Goal: Information Seeking & Learning: Learn about a topic

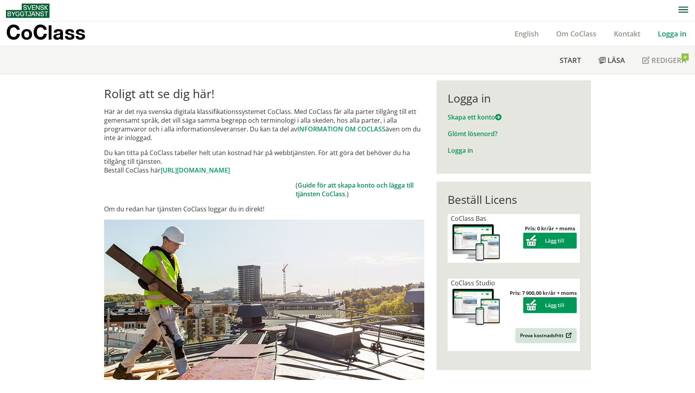
click at [665, 35] on link "Logga in" at bounding box center [672, 33] width 46 height 9
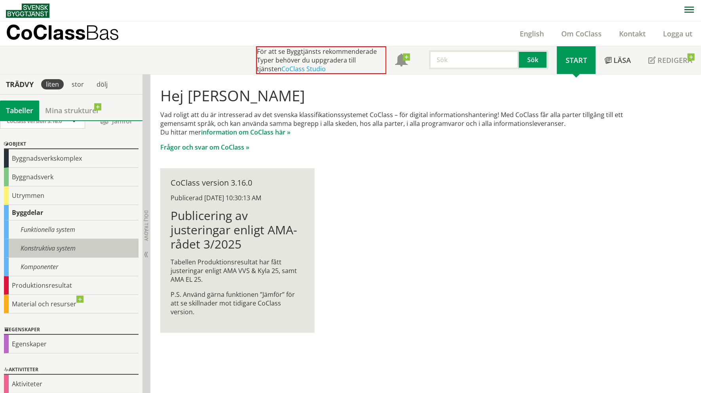
scroll to position [15, 0]
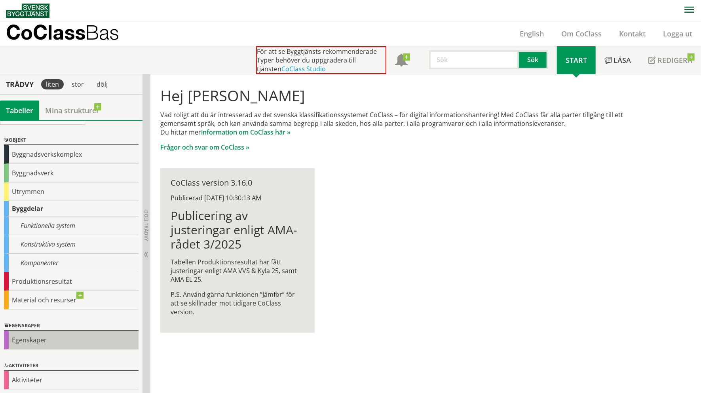
click at [44, 338] on div "Egenskaper" at bounding box center [71, 340] width 134 height 19
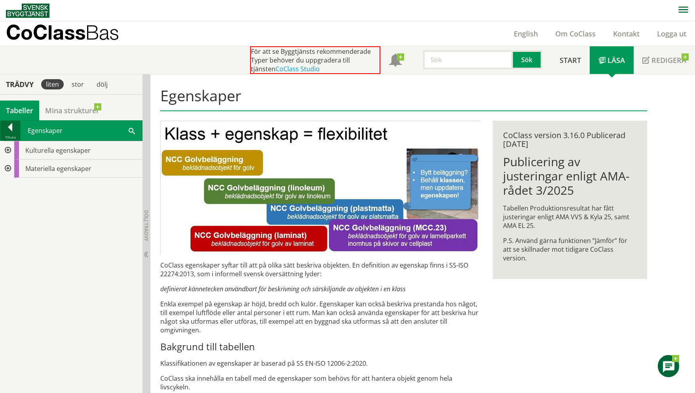
click at [14, 127] on div at bounding box center [10, 128] width 20 height 11
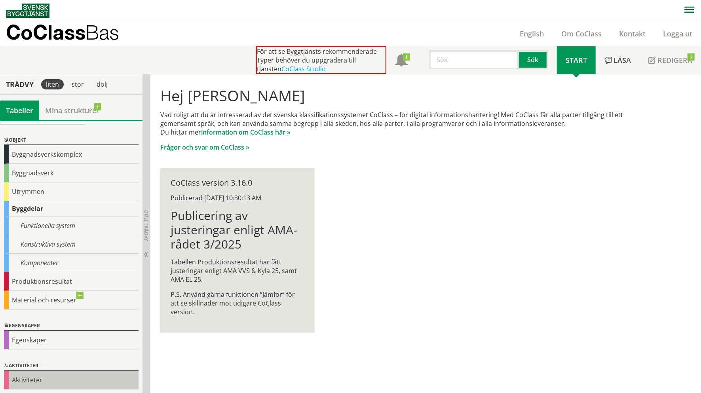
click at [41, 380] on div "Aktiviteter" at bounding box center [71, 380] width 134 height 19
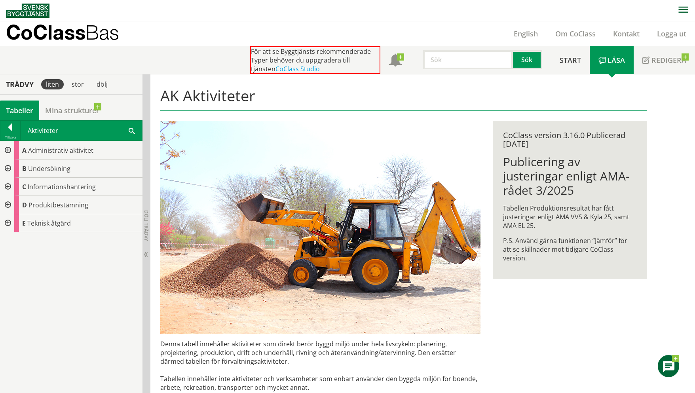
click at [7, 149] on div at bounding box center [7, 150] width 14 height 18
click at [16, 169] on div at bounding box center [13, 168] width 14 height 18
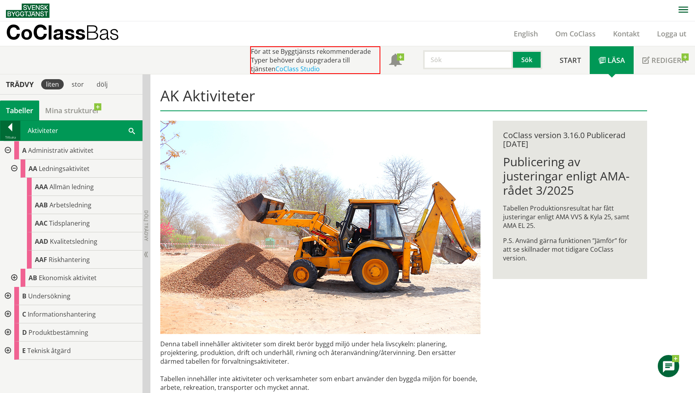
click at [10, 135] on div "Tillbaka" at bounding box center [10, 137] width 20 height 6
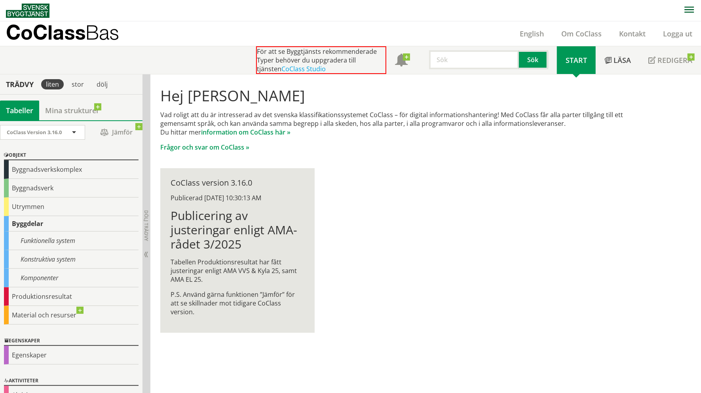
click at [454, 60] on input "text" at bounding box center [474, 59] width 90 height 19
type input "befintligt"
click at [526, 59] on button "Sök" at bounding box center [533, 59] width 29 height 19
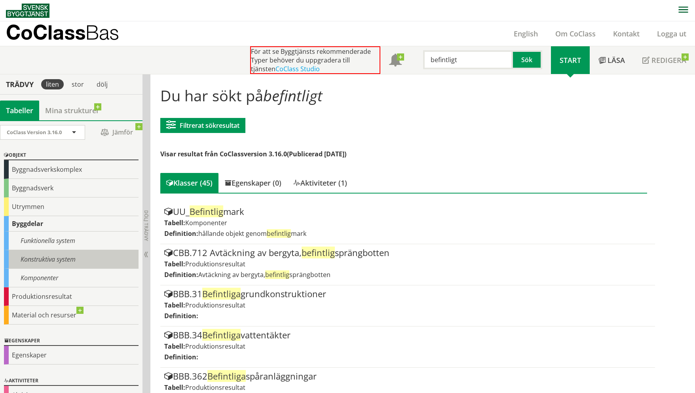
click at [34, 258] on div "Konstruktiva system" at bounding box center [71, 259] width 134 height 19
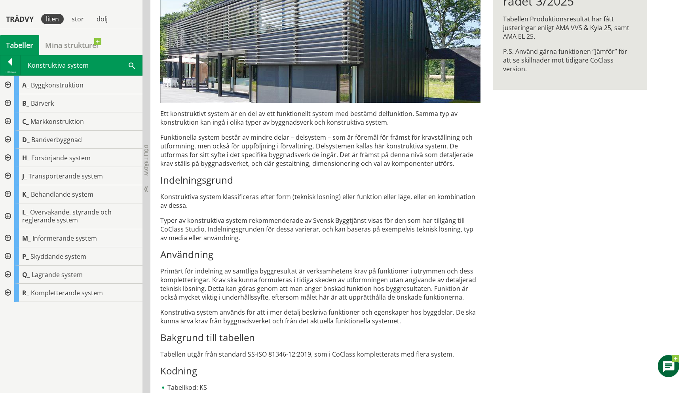
scroll to position [198, 0]
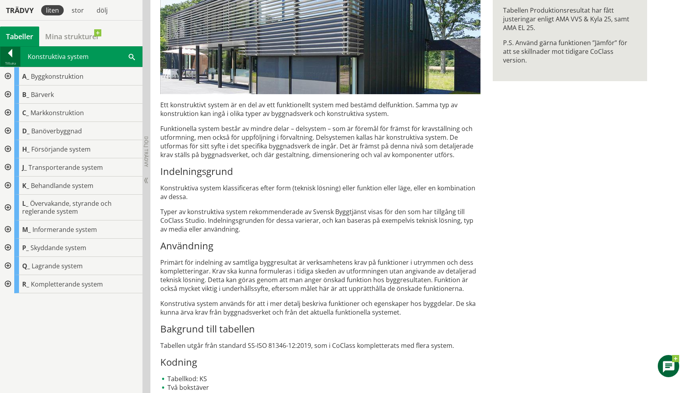
click at [10, 63] on div "Tillbaka" at bounding box center [10, 63] width 20 height 6
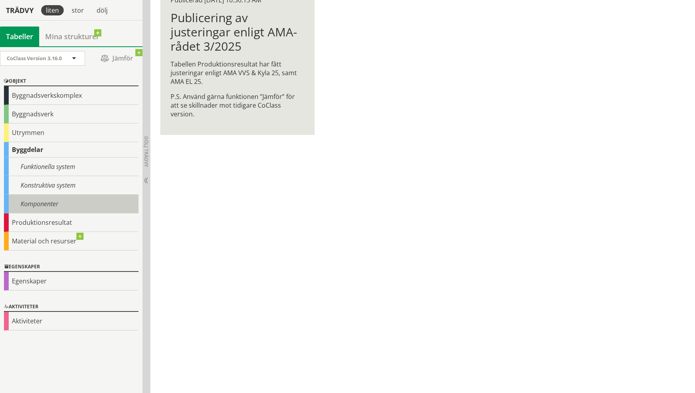
click at [23, 200] on div "Komponenter" at bounding box center [71, 204] width 134 height 19
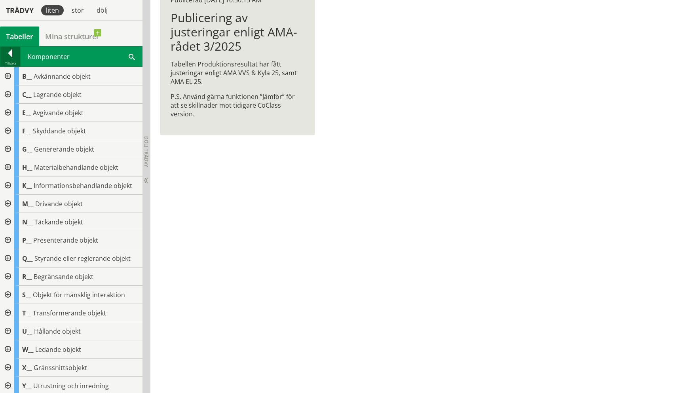
click at [9, 55] on div at bounding box center [10, 54] width 20 height 11
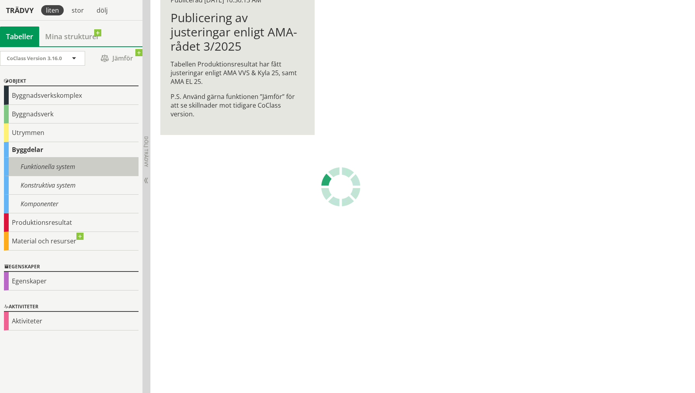
click at [10, 171] on div "Funktionella system" at bounding box center [71, 166] width 134 height 19
drag, startPoint x: 62, startPoint y: 169, endPoint x: 68, endPoint y: 168, distance: 5.2
click at [67, 169] on div "Funktionella system" at bounding box center [71, 166] width 134 height 19
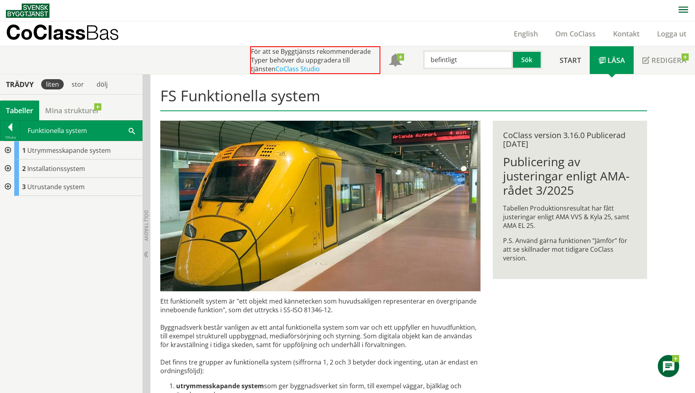
click at [10, 150] on div at bounding box center [7, 150] width 14 height 18
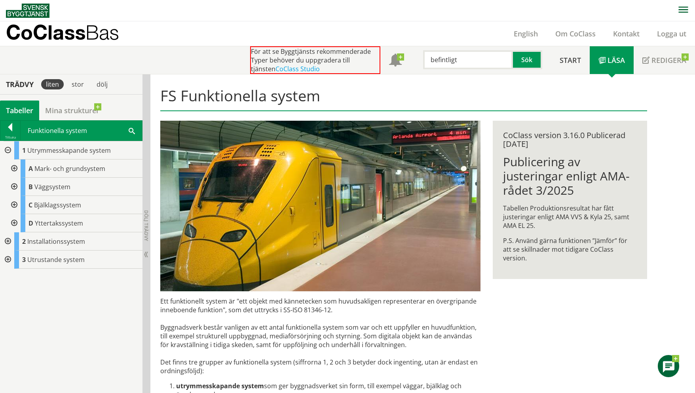
click at [13, 182] on div at bounding box center [13, 187] width 14 height 18
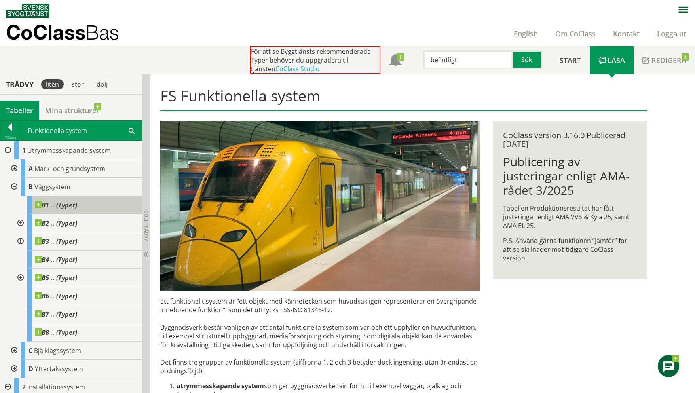
click at [61, 204] on span "B1 .. (Typer)" at bounding box center [56, 205] width 42 height 8
click at [72, 208] on div "B1 .. (Typer)" at bounding box center [84, 205] width 115 height 18
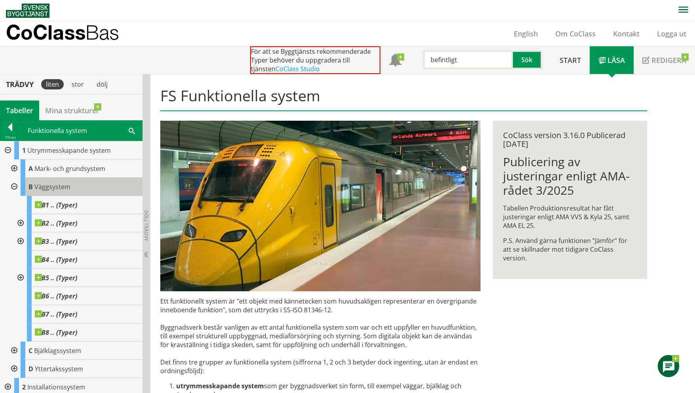
click at [51, 188] on span "Väggsystem" at bounding box center [52, 186] width 36 height 9
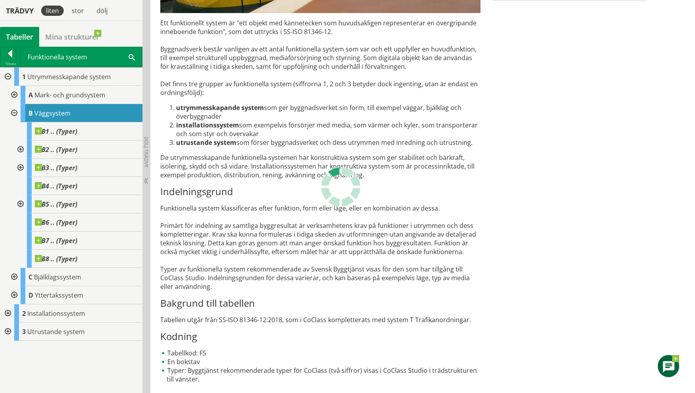
scroll to position [278, 0]
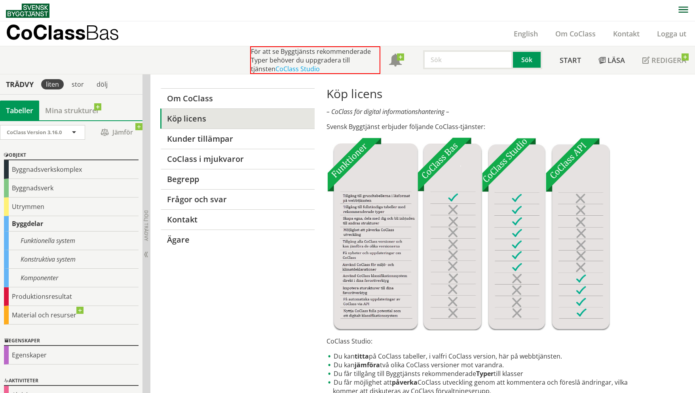
click at [59, 222] on div "Byggdelar" at bounding box center [71, 223] width 134 height 15
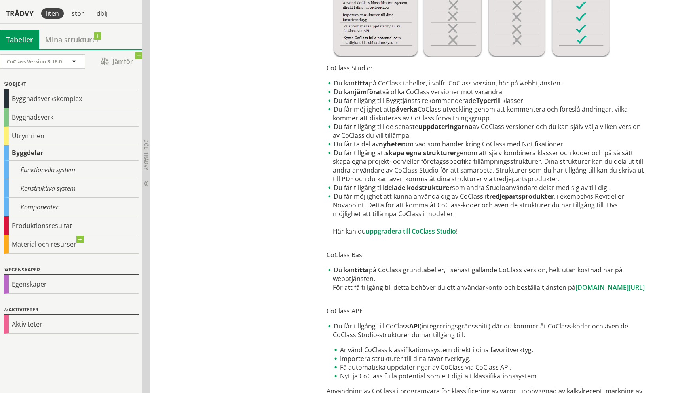
scroll to position [277, 0]
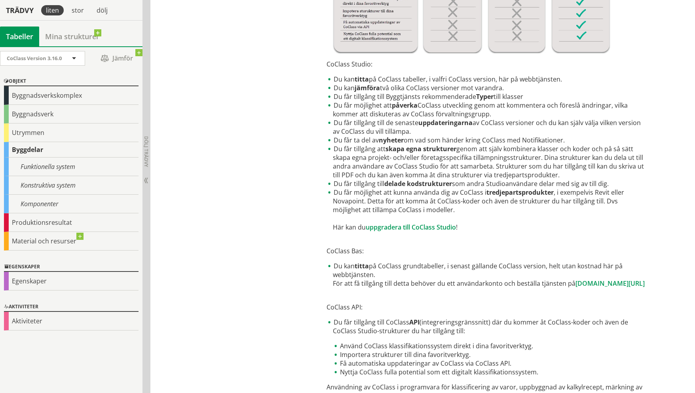
drag, startPoint x: 289, startPoint y: 272, endPoint x: 288, endPoint y: 268, distance: 4.0
